Goal: Task Accomplishment & Management: Manage account settings

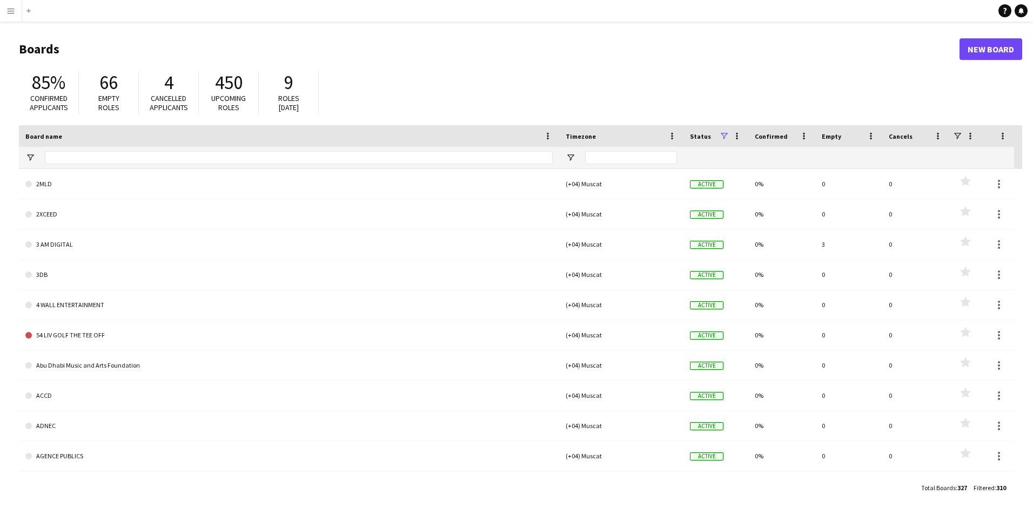
click at [11, 11] on app-icon "Menu" at bounding box center [10, 10] width 9 height 9
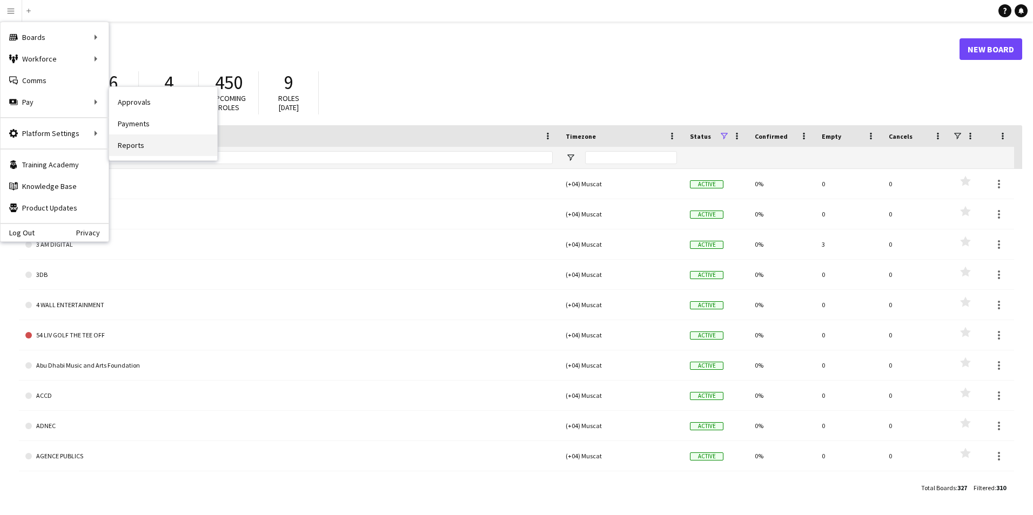
click at [138, 145] on link "Reports" at bounding box center [163, 146] width 108 height 22
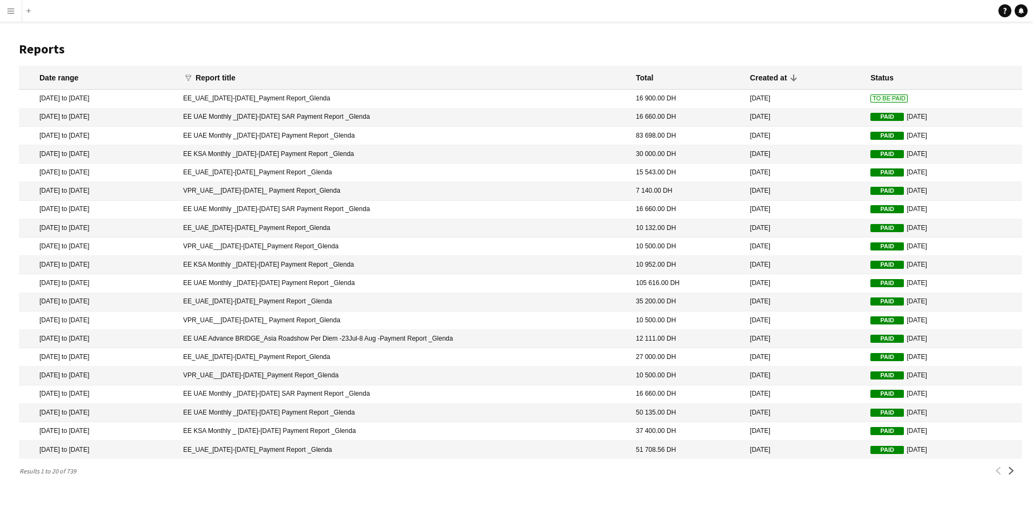
click at [315, 96] on mat-cell "EE_UAE_16-31 August 2025_Payment Report_Glenda" at bounding box center [404, 99] width 453 height 18
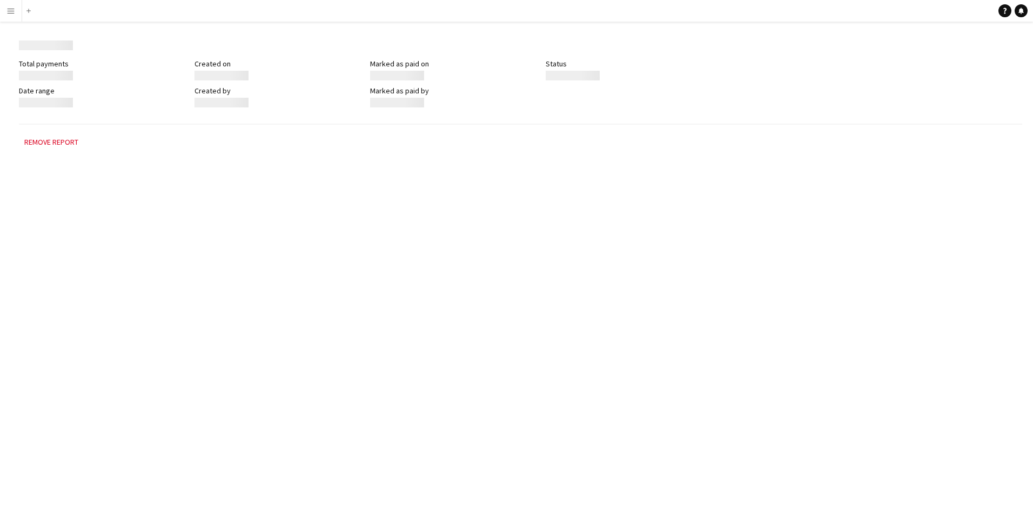
click at [315, 96] on div "Created by" at bounding box center [282, 97] width 176 height 22
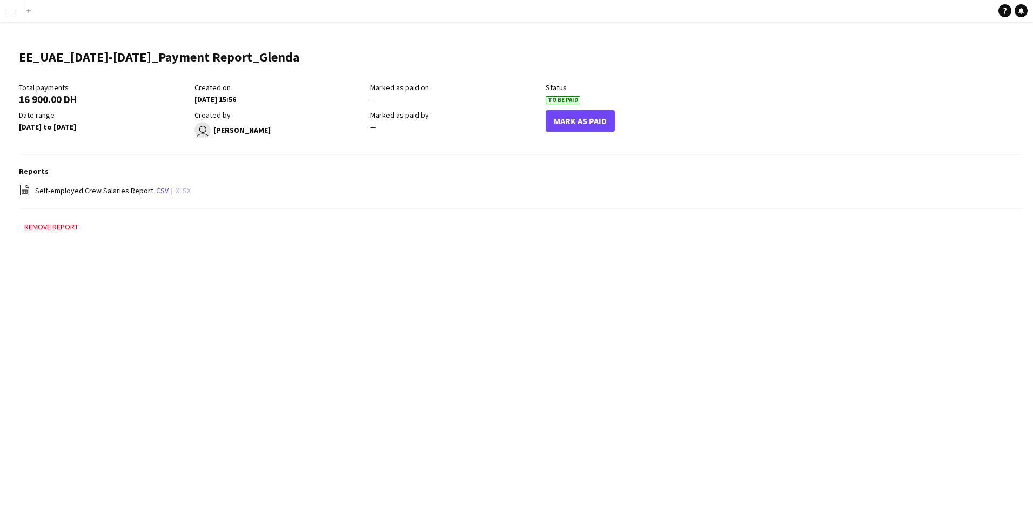
click at [176, 190] on link "xlsx" at bounding box center [183, 191] width 15 height 10
click at [1005, 87] on div "Total payments 16 900.00 DH Created on 08-09-2025 15:56 Marked as paid on — Sta…" at bounding box center [520, 119] width 1003 height 73
click at [6, 15] on app-icon "Menu" at bounding box center [10, 10] width 9 height 9
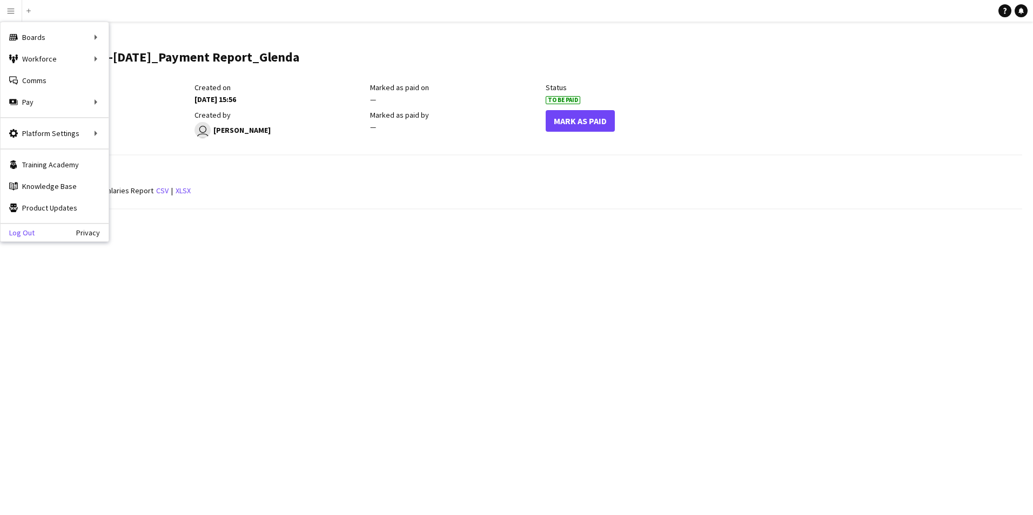
click at [14, 236] on link "Log Out" at bounding box center [18, 233] width 34 height 9
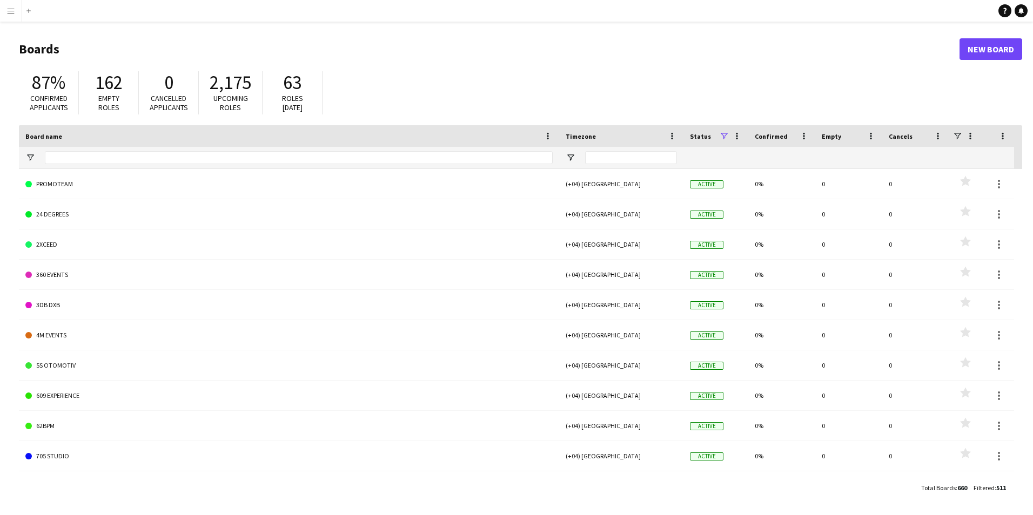
click at [2, 10] on button "Menu" at bounding box center [11, 11] width 22 height 22
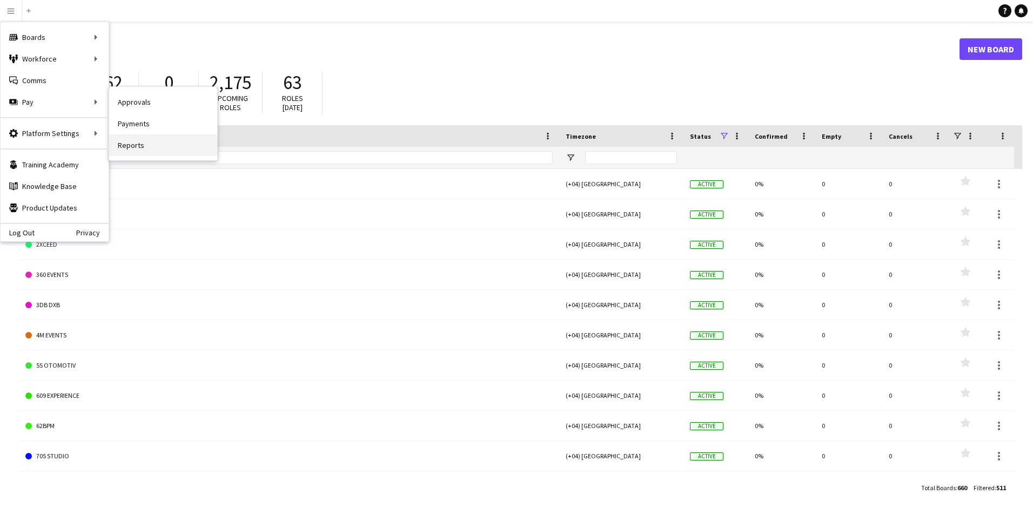
click at [150, 146] on link "Reports" at bounding box center [163, 146] width 108 height 22
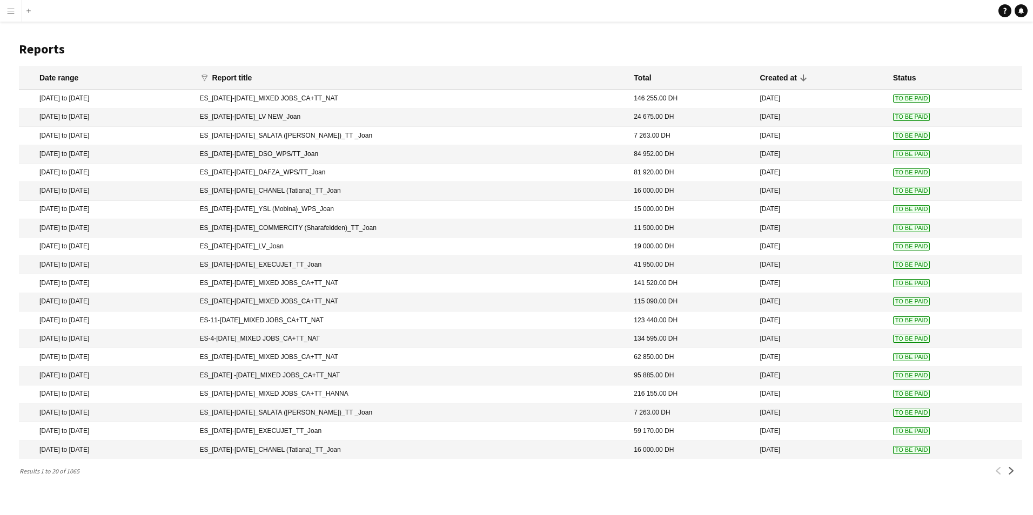
click at [329, 95] on mat-cell "ES_[DATE]-[DATE]_MIXED JOBS_CA+TT_NAT" at bounding box center [411, 99] width 434 height 18
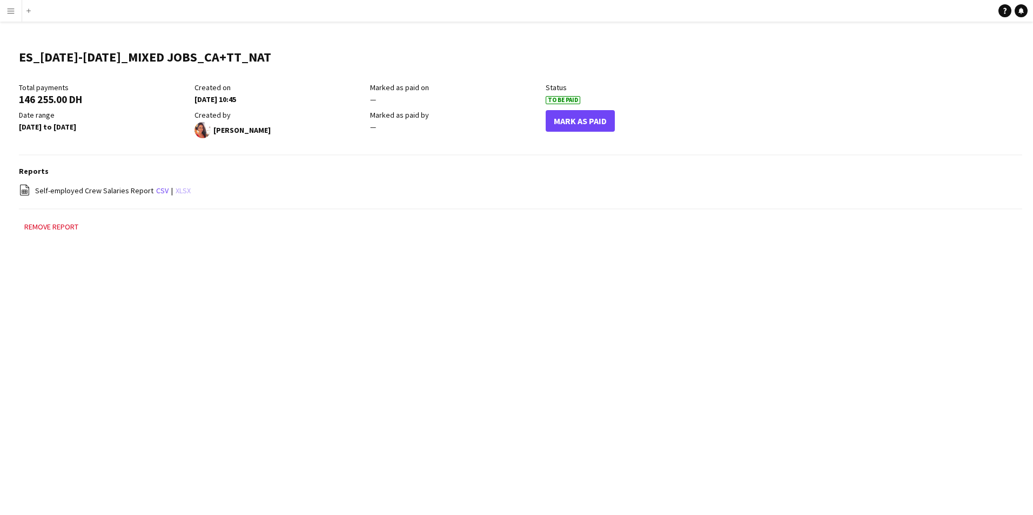
click at [176, 188] on link "xlsx" at bounding box center [183, 191] width 15 height 10
click at [11, 9] on app-icon "Menu" at bounding box center [10, 10] width 9 height 9
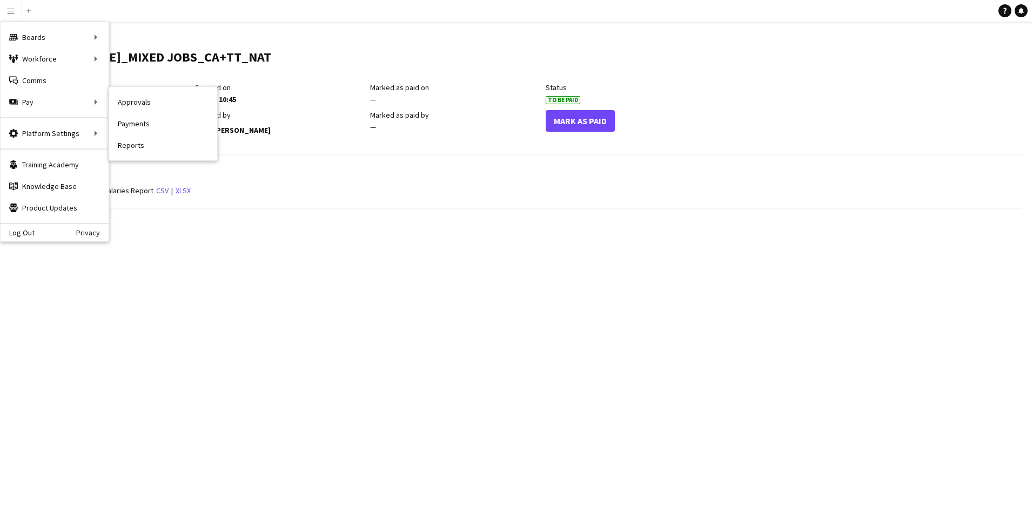
click at [160, 126] on link "Payments" at bounding box center [163, 124] width 108 height 22
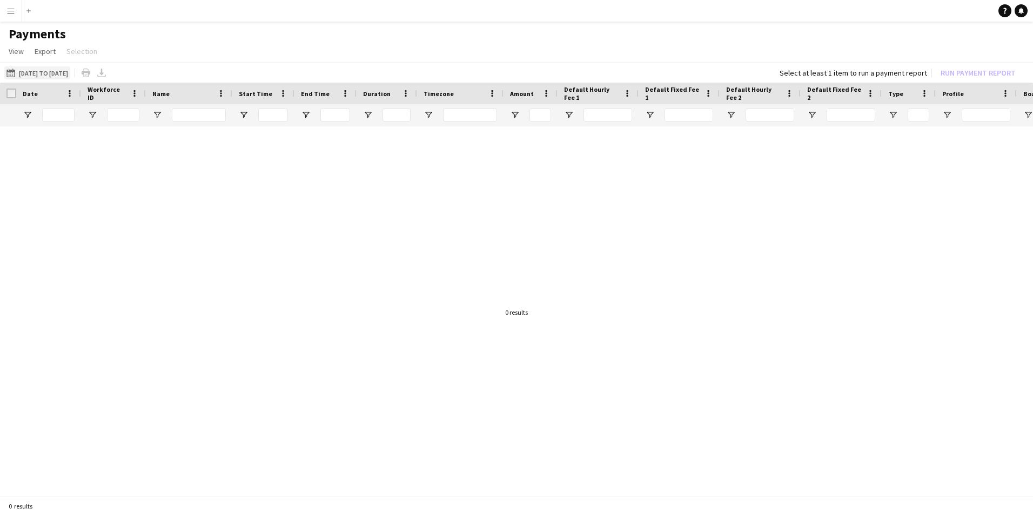
click at [49, 73] on button "[DATE] to [DATE] [DATE] to [DATE]" at bounding box center [37, 72] width 66 height 13
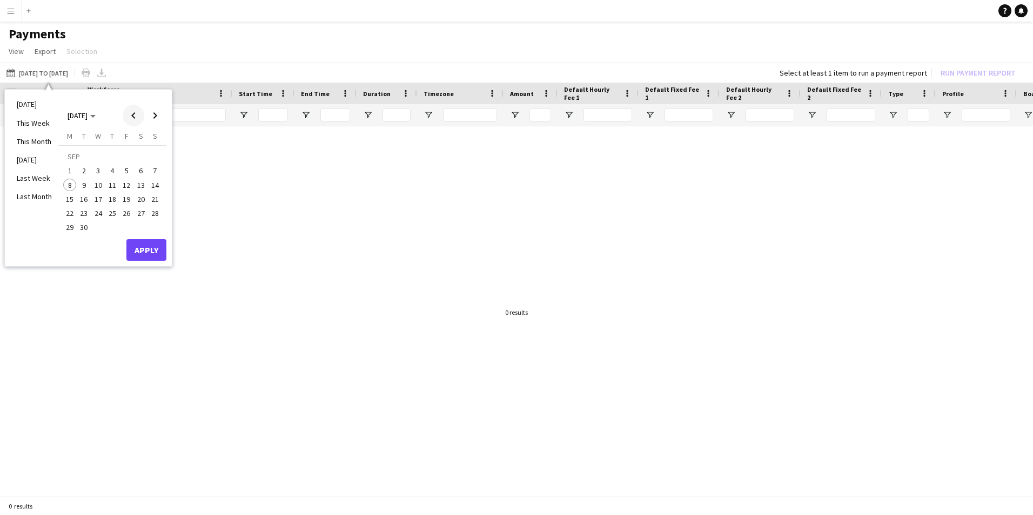
click at [130, 119] on span "Previous month" at bounding box center [134, 116] width 22 height 22
click at [123, 173] on span "8" at bounding box center [126, 173] width 13 height 13
click at [157, 216] on span "31" at bounding box center [155, 216] width 13 height 13
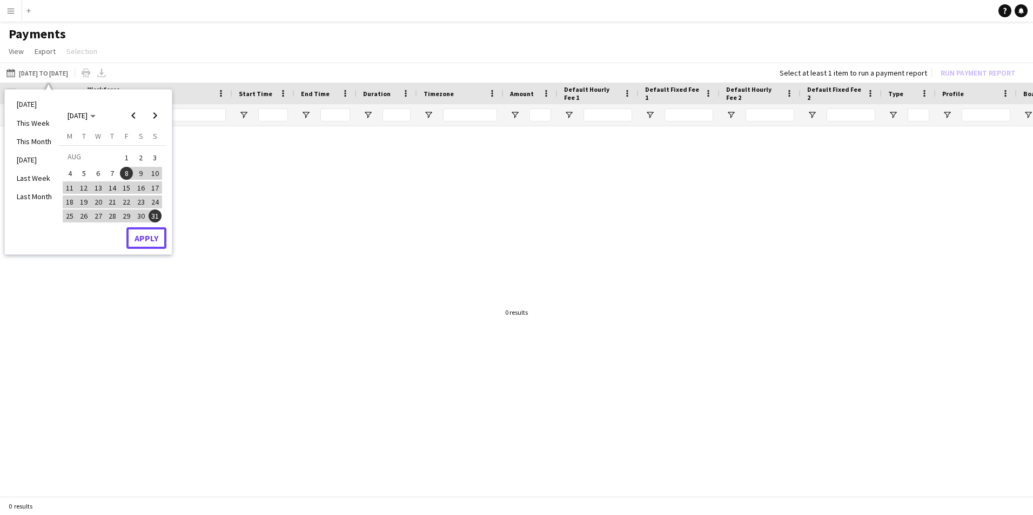
drag, startPoint x: 149, startPoint y: 234, endPoint x: 172, endPoint y: 233, distance: 22.7
click at [149, 234] on button "Apply" at bounding box center [146, 238] width 40 height 22
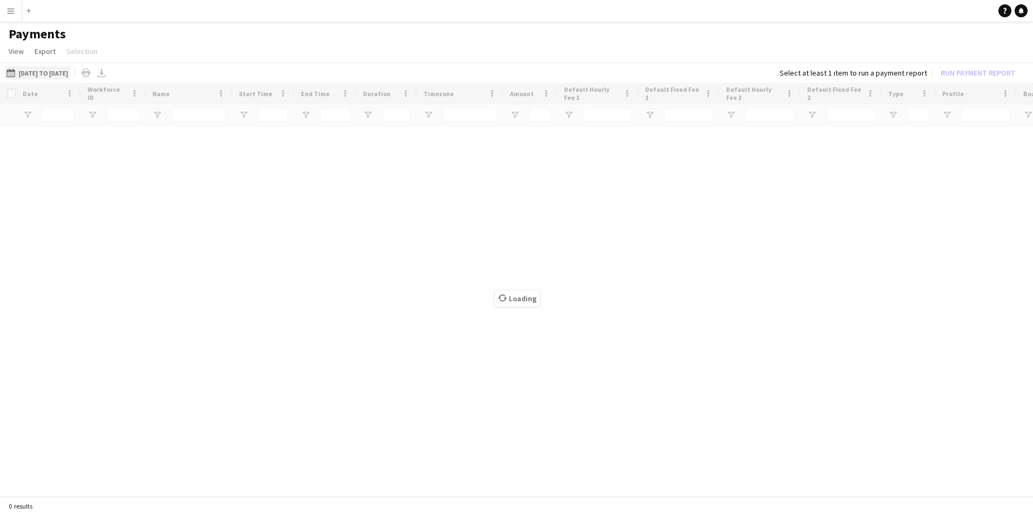
click at [66, 73] on button "[DATE] to [DATE] [DATE] to [DATE]" at bounding box center [37, 72] width 66 height 13
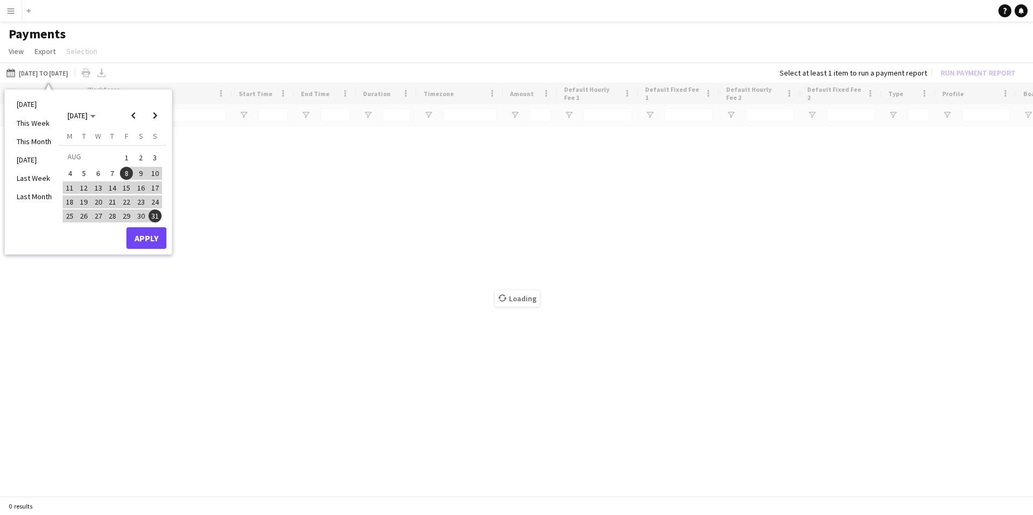
click at [127, 157] on span "1" at bounding box center [126, 157] width 13 height 15
click at [151, 221] on button "31" at bounding box center [155, 216] width 14 height 14
click at [153, 216] on span "31" at bounding box center [155, 216] width 13 height 13
click at [123, 157] on span "1" at bounding box center [126, 157] width 13 height 15
click at [157, 216] on span "31" at bounding box center [155, 216] width 13 height 13
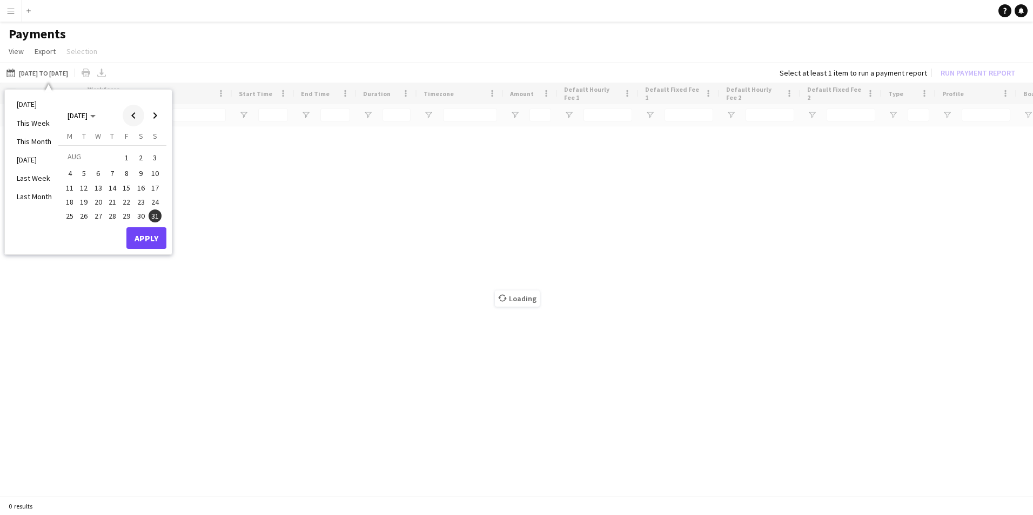
click at [125, 114] on span "Previous month" at bounding box center [134, 116] width 22 height 22
click at [157, 114] on span "Next month" at bounding box center [155, 116] width 22 height 22
click at [133, 157] on span "1" at bounding box center [126, 157] width 13 height 15
click at [156, 214] on span "31" at bounding box center [155, 216] width 13 height 13
click at [120, 152] on button "1" at bounding box center [126, 158] width 14 height 17
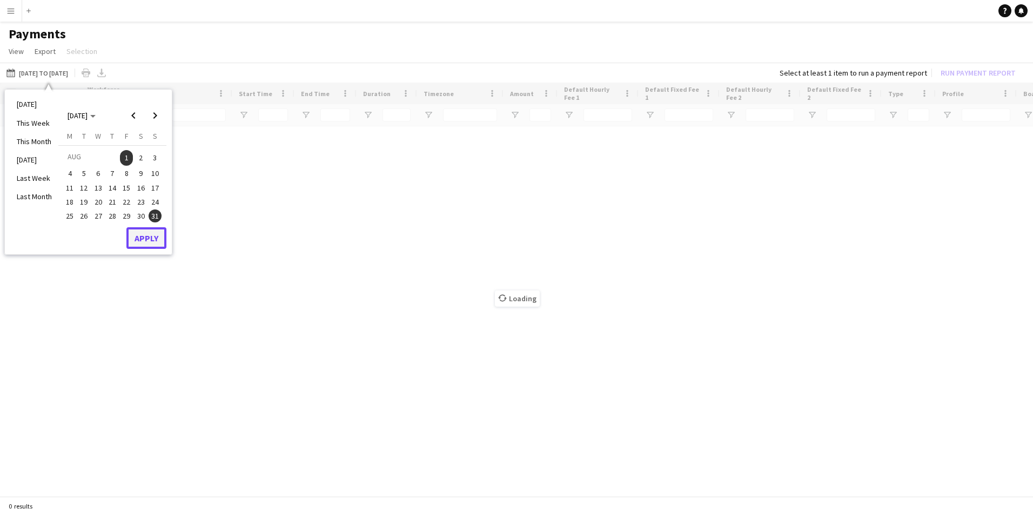
click at [141, 237] on button "Apply" at bounding box center [146, 238] width 40 height 22
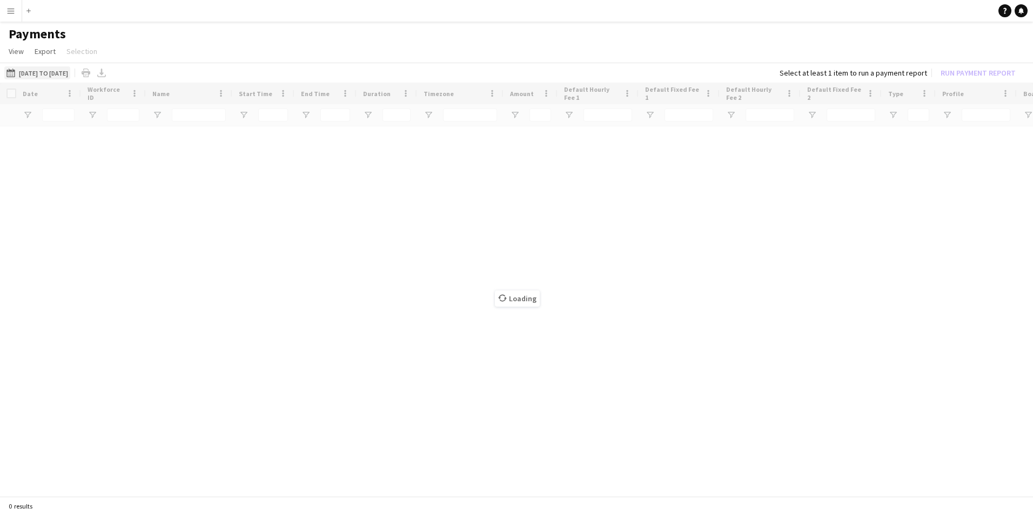
click at [70, 72] on button "[DATE] to [DATE] [DATE] to [DATE]" at bounding box center [37, 72] width 66 height 13
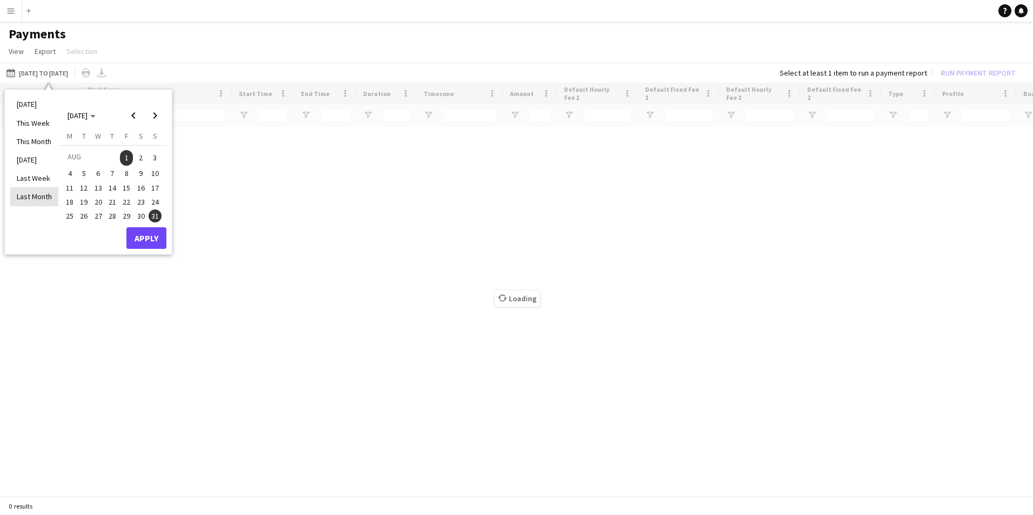
click at [37, 195] on li "Last Month" at bounding box center [34, 196] width 48 height 18
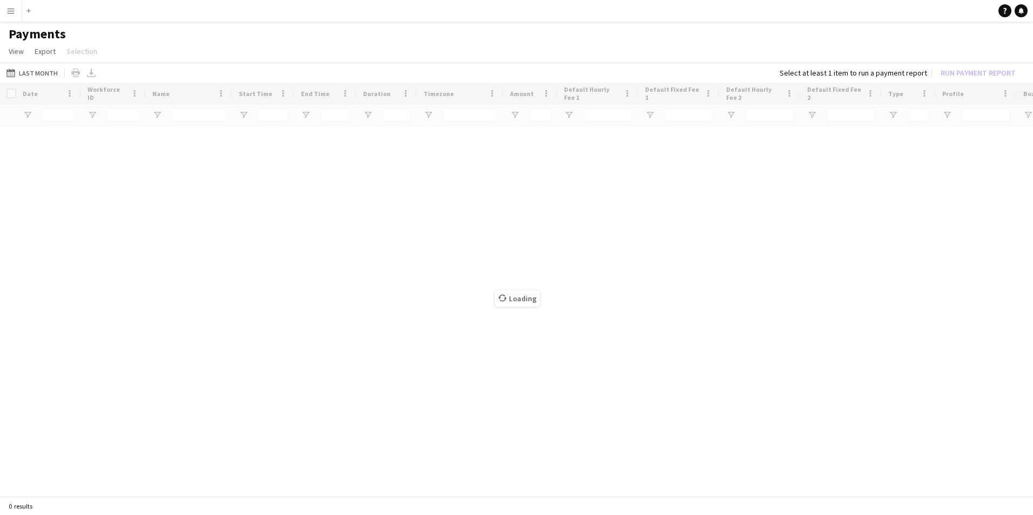
click at [4, 15] on button "Menu" at bounding box center [11, 11] width 22 height 22
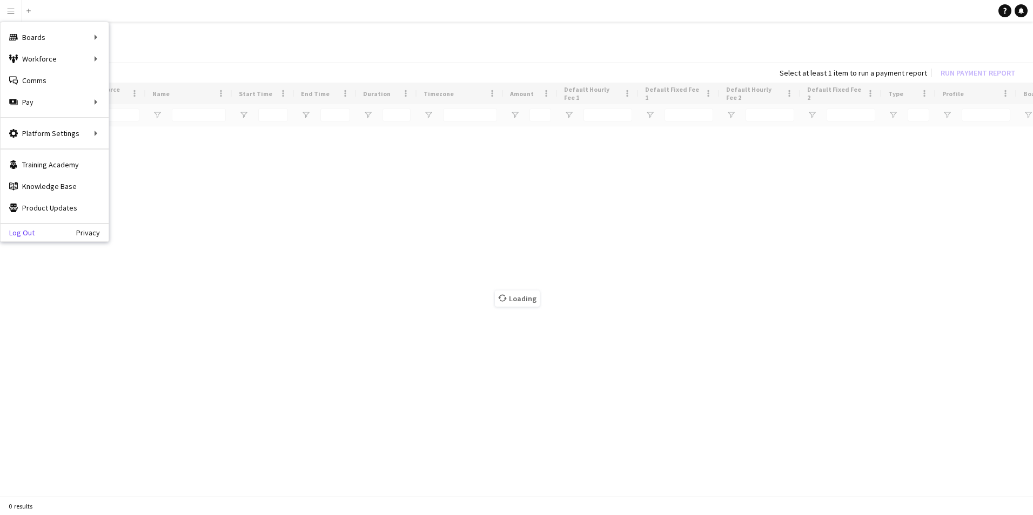
click at [21, 232] on link "Log Out" at bounding box center [18, 233] width 34 height 9
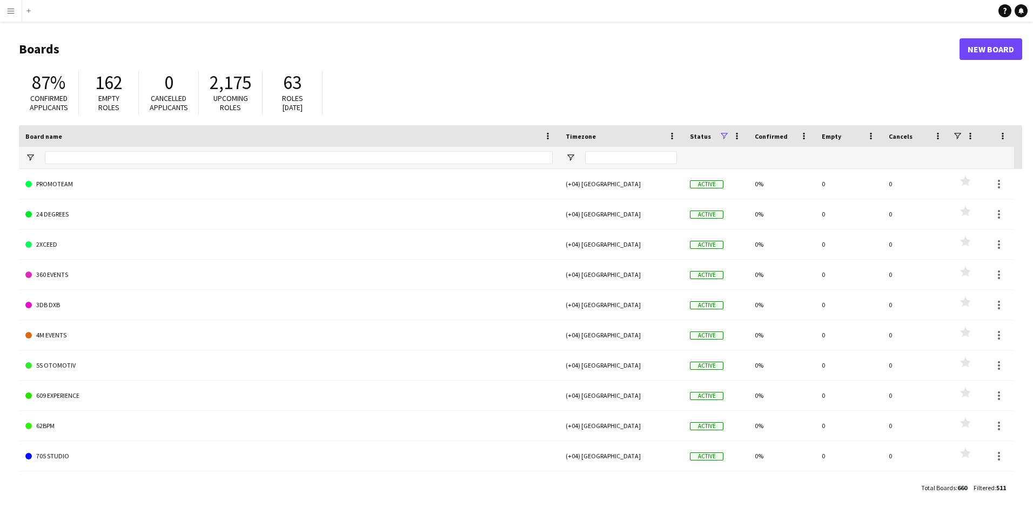
click at [11, 12] on app-icon "Menu" at bounding box center [10, 10] width 9 height 9
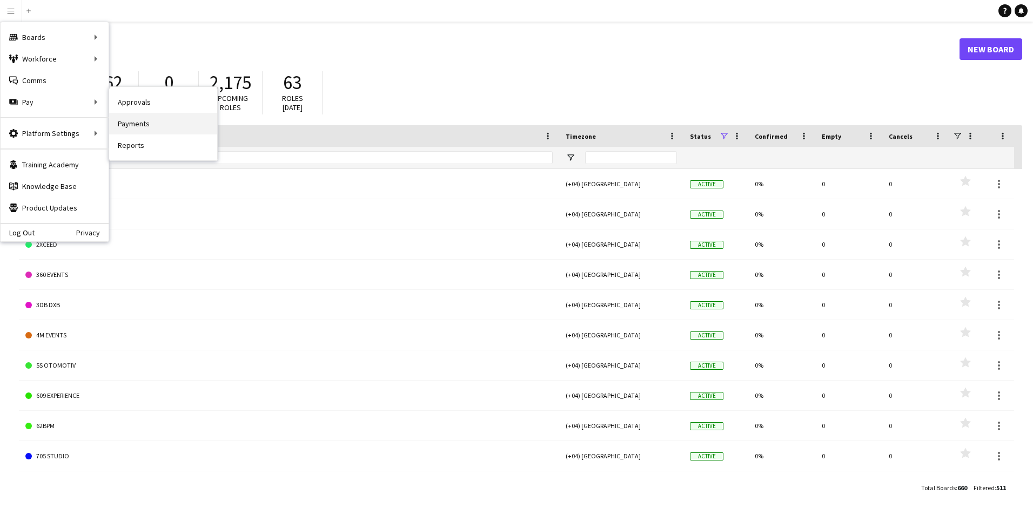
click at [135, 124] on link "Payments" at bounding box center [163, 124] width 108 height 22
